Goal: Feedback & Contribution: Submit feedback/report problem

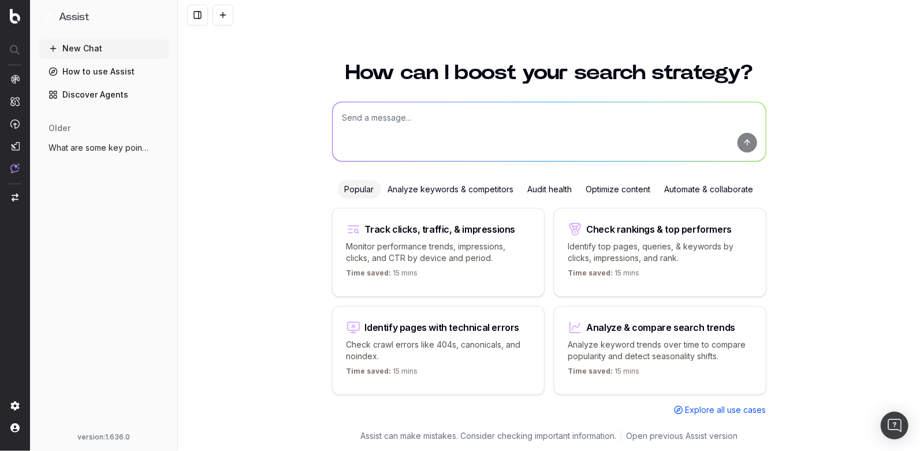
click at [404, 128] on textarea at bounding box center [549, 131] width 433 height 59
type textarea "h"
paste textarea "[URL][DOMAIN_NAME]"
type textarea "How can I improve this page? [URL][DOMAIN_NAME]"
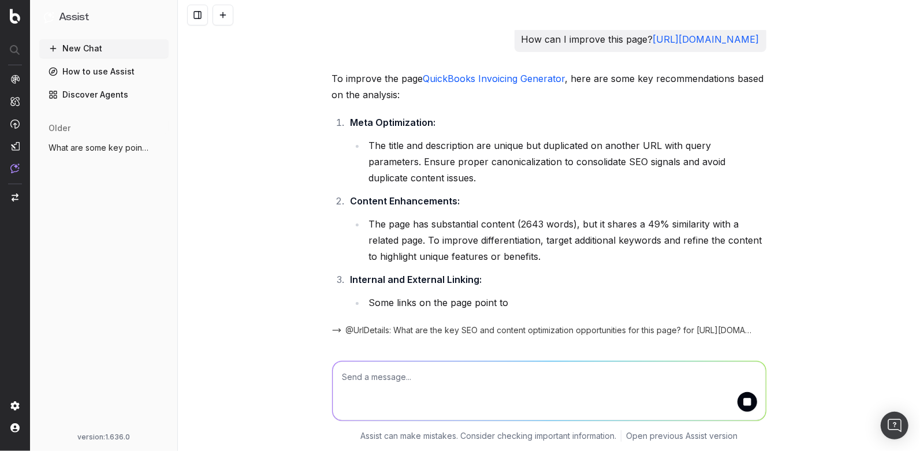
scroll to position [6, 0]
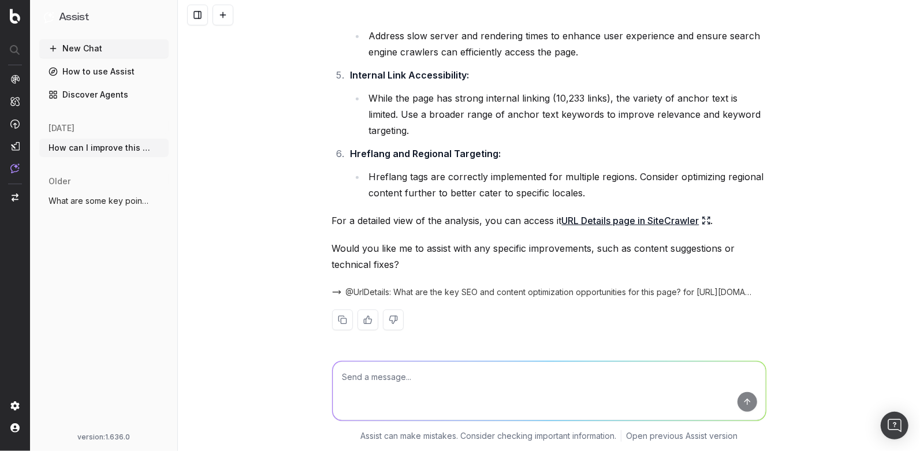
scroll to position [334, 0]
click at [561, 385] on textarea at bounding box center [549, 390] width 433 height 59
type textarea "o"
type textarea "h"
type textarea "can you suggest some internal links?"
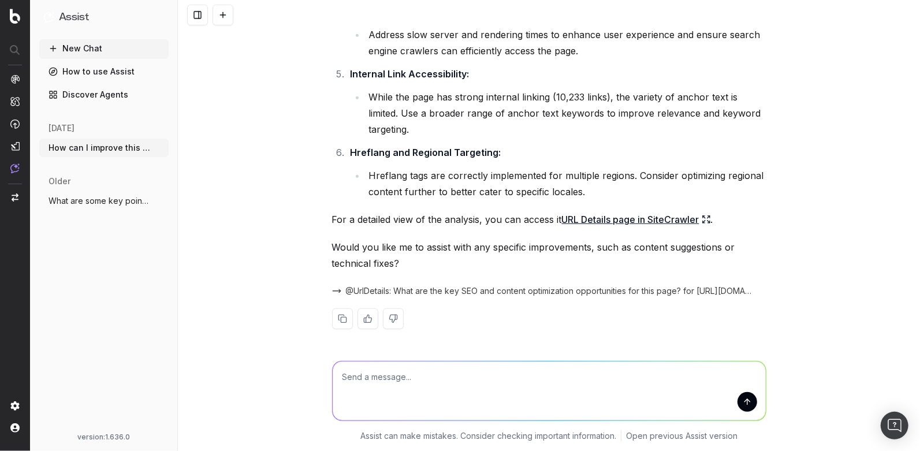
scroll to position [294, 0]
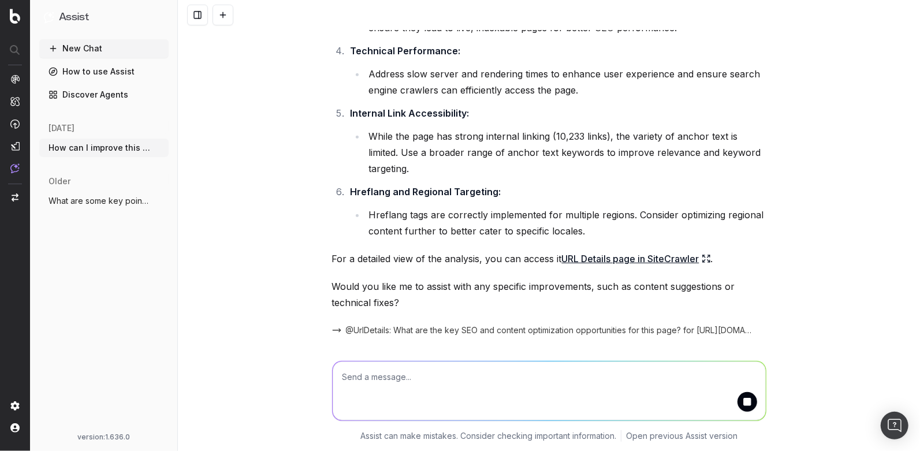
click at [314, 211] on div "How can I improve this page? [URL][DOMAIN_NAME] To improve the page QuickBooks …" at bounding box center [549, 225] width 742 height 451
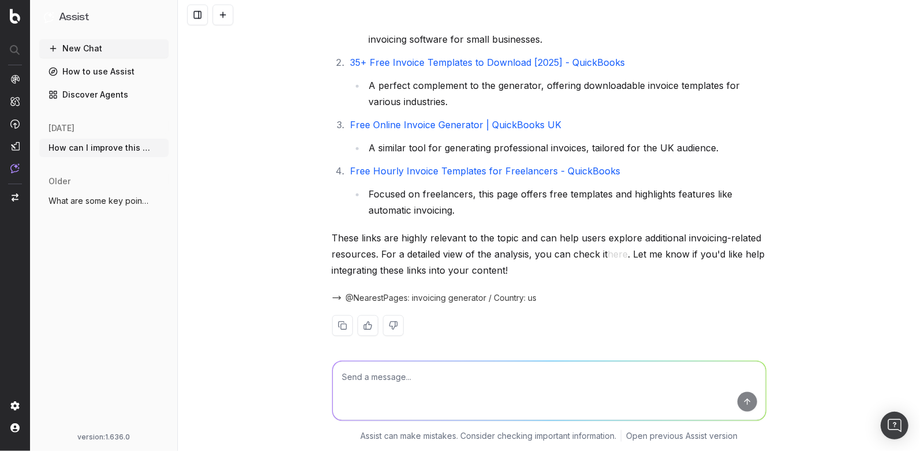
scroll to position [784, 0]
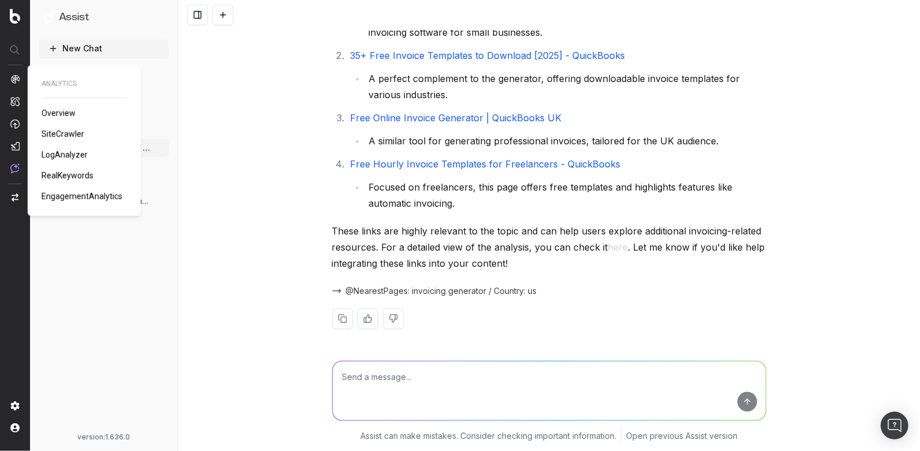
click at [15, 78] on img at bounding box center [14, 78] width 9 height 9
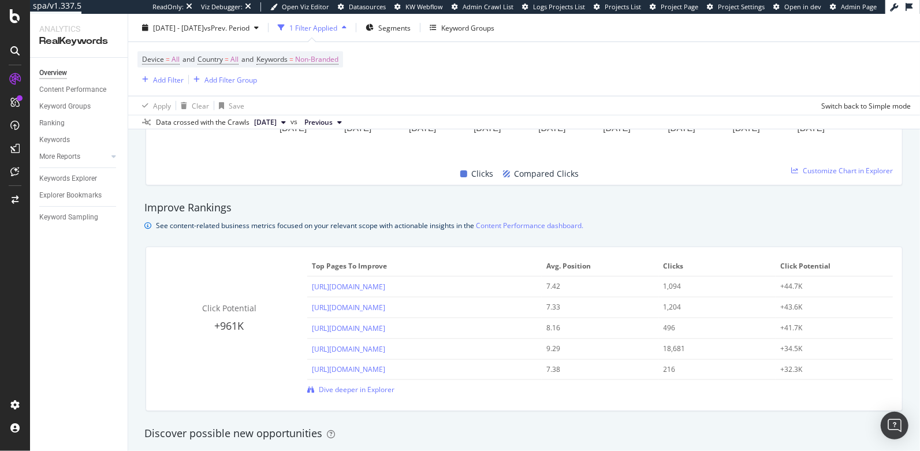
scroll to position [718, 0]
